Goal: Information Seeking & Learning: Learn about a topic

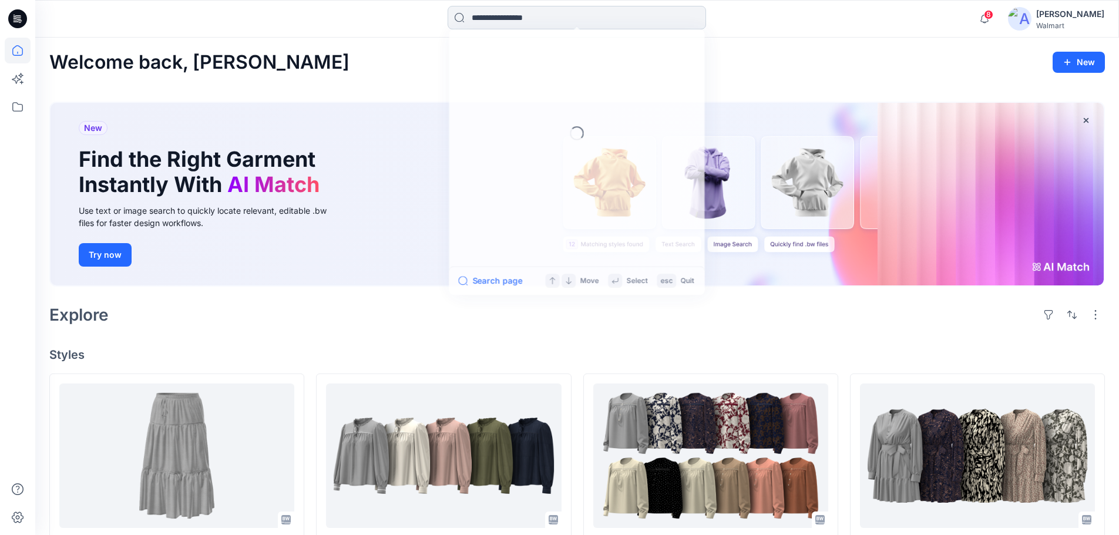
click at [520, 17] on input at bounding box center [577, 17] width 258 height 23
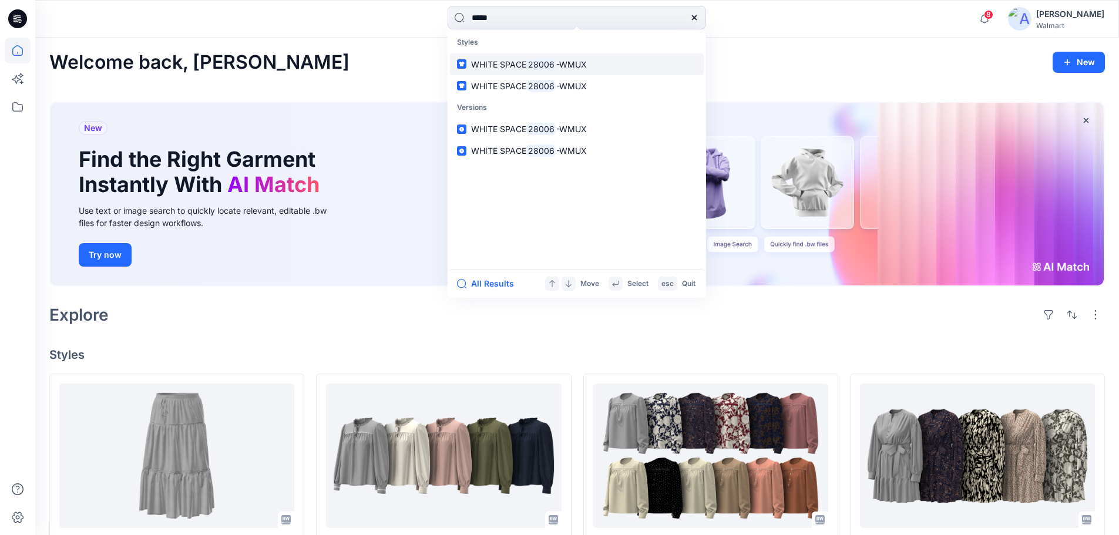
type input "*****"
click at [560, 65] on span "-WMUX" at bounding box center [571, 64] width 31 height 10
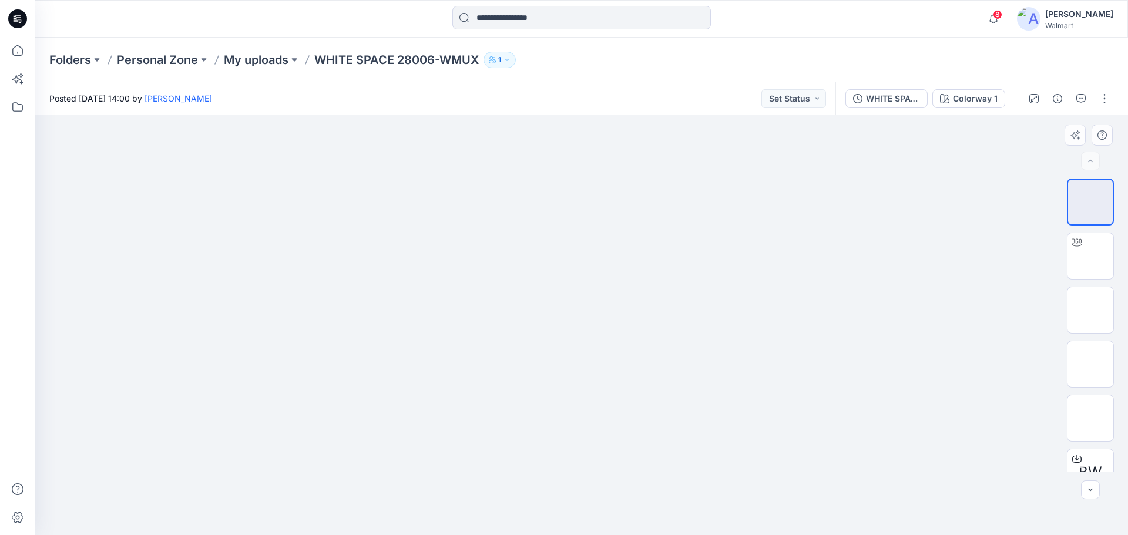
click at [608, 115] on img at bounding box center [582, 115] width 420 height 0
click at [916, 96] on div "WHITE SPACE 28006-WMUX" at bounding box center [893, 98] width 54 height 13
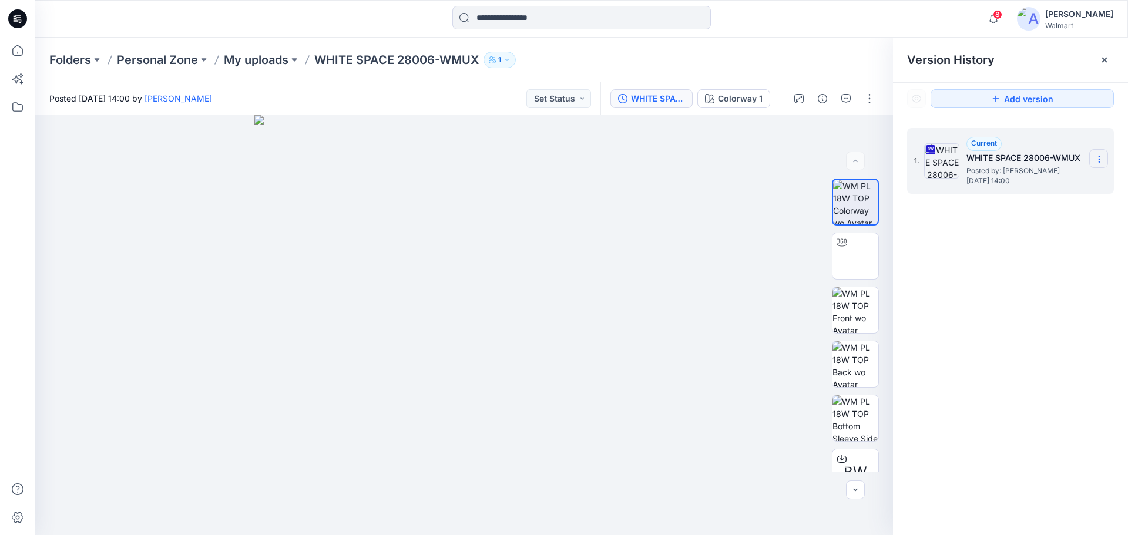
click at [1096, 161] on icon at bounding box center [1098, 158] width 9 height 9
click at [855, 256] on img at bounding box center [855, 256] width 0 height 0
drag, startPoint x: 426, startPoint y: 522, endPoint x: 476, endPoint y: 502, distance: 53.6
click at [470, 503] on icon at bounding box center [465, 500] width 355 height 44
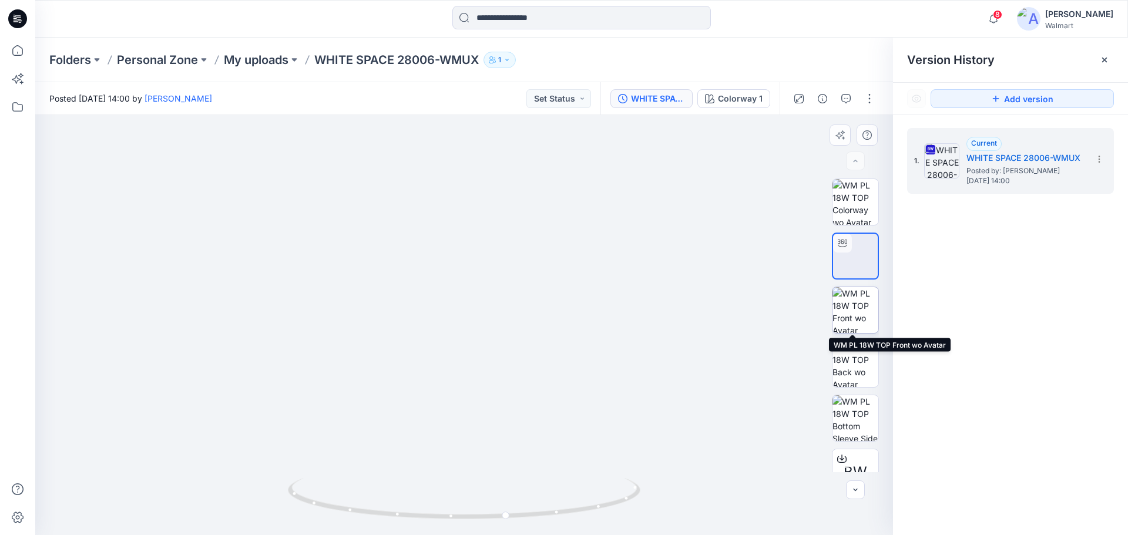
click at [856, 312] on img at bounding box center [855, 310] width 46 height 46
